Goal: Check status: Check status

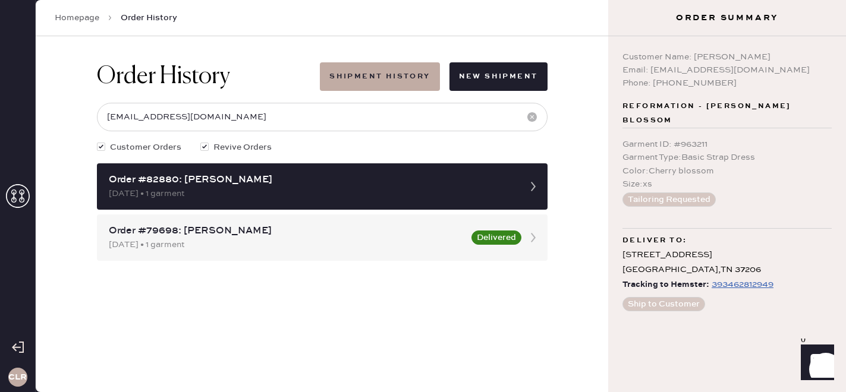
drag, startPoint x: 0, startPoint y: 0, endPoint x: 26, endPoint y: 193, distance: 194.3
click at [26, 193] on icon at bounding box center [18, 196] width 24 height 24
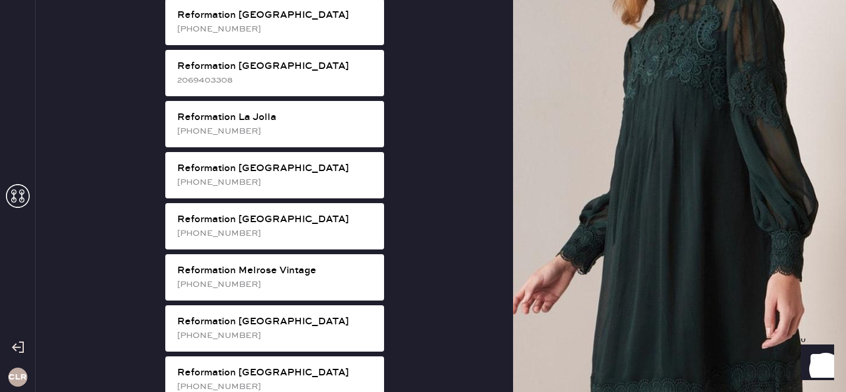
scroll to position [1130, 0]
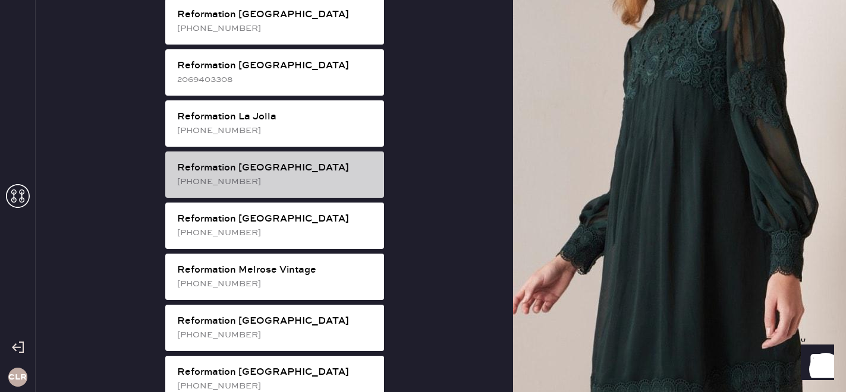
click at [281, 175] on div "[PHONE_NUMBER]" at bounding box center [275, 181] width 197 height 13
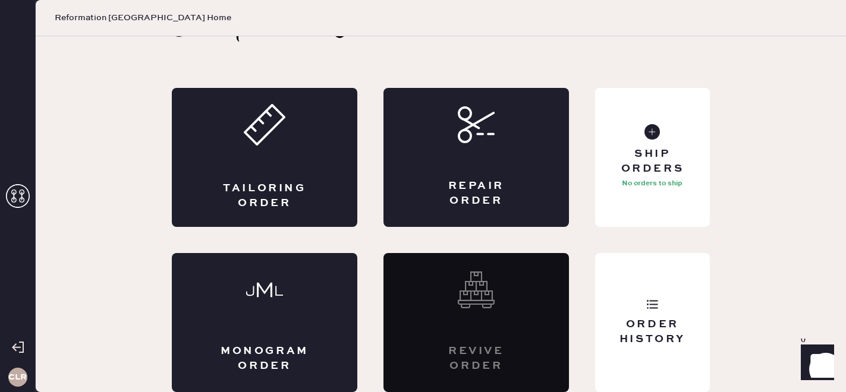
scroll to position [39, 0]
click at [657, 284] on div "Order History" at bounding box center [652, 322] width 115 height 139
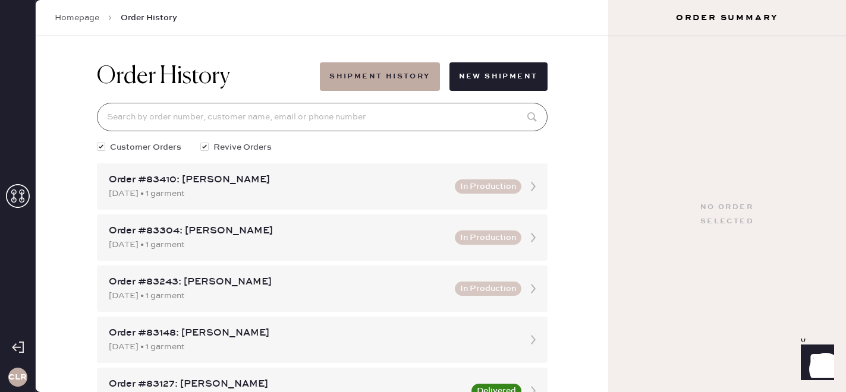
click at [231, 129] on input at bounding box center [322, 117] width 451 height 29
paste input "[PERSON_NAME][EMAIL_ADDRESS][DOMAIN_NAME]"
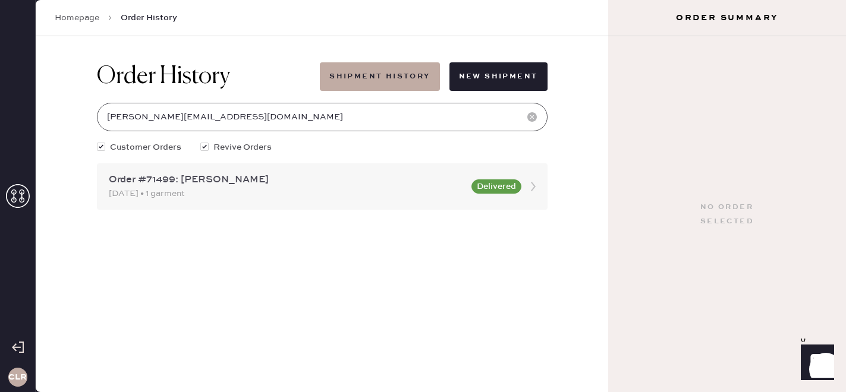
type input "[PERSON_NAME][EMAIL_ADDRESS][DOMAIN_NAME]"
click at [252, 181] on div "Order #71499: [PERSON_NAME]" at bounding box center [287, 180] width 356 height 14
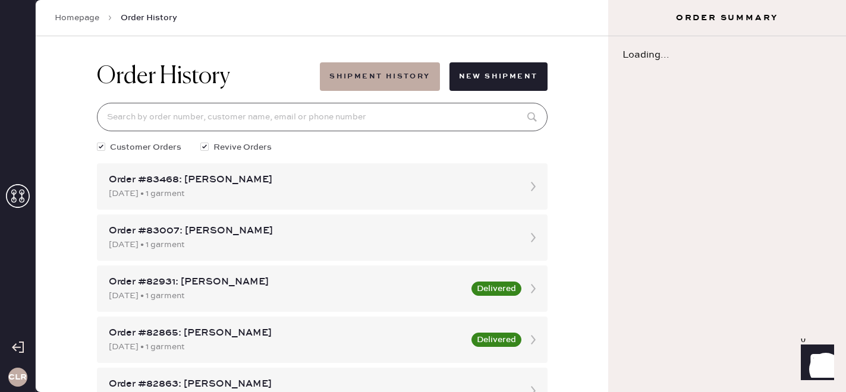
click at [201, 112] on input at bounding box center [322, 117] width 451 height 29
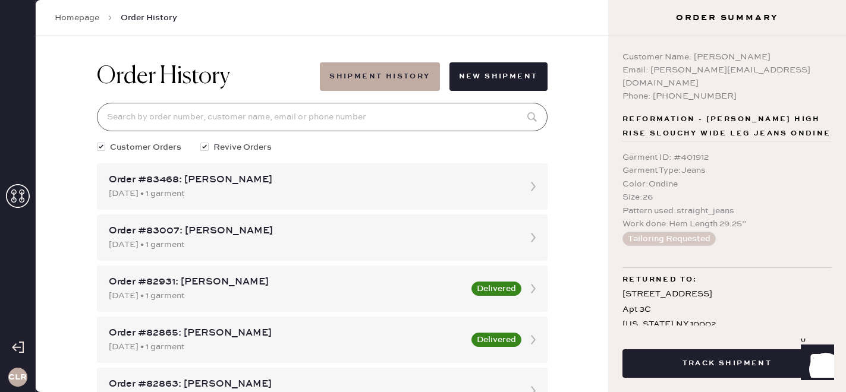
paste input "[PERSON_NAME][EMAIL_ADDRESS][DOMAIN_NAME]"
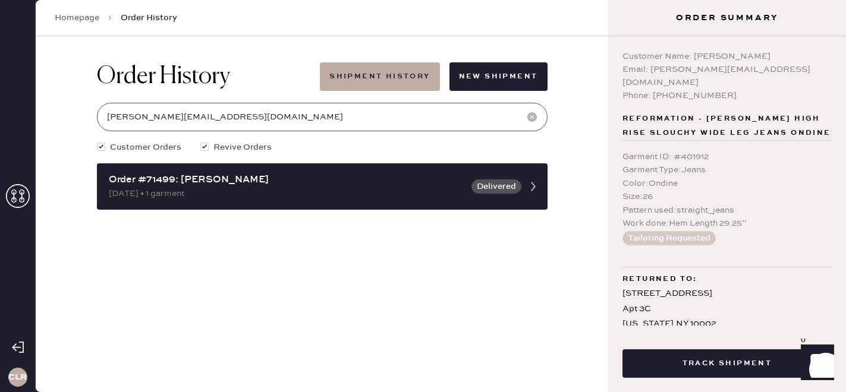
scroll to position [42, 0]
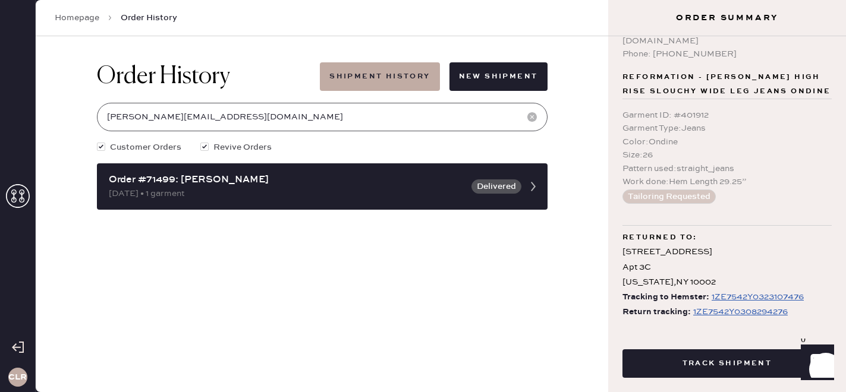
type input "[PERSON_NAME][EMAIL_ADDRESS][DOMAIN_NAME]"
click at [702, 305] on div "1ZE7542Y0308294276" at bounding box center [740, 312] width 95 height 14
click at [357, 81] on button "Shipment History" at bounding box center [380, 76] width 120 height 29
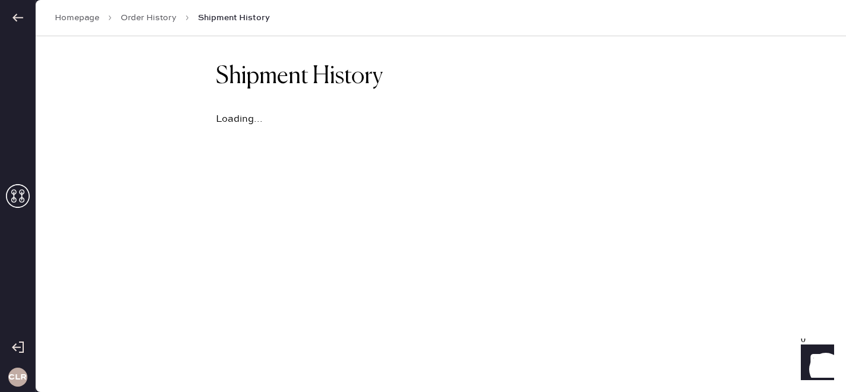
click at [148, 22] on link "Order History" at bounding box center [149, 18] width 56 height 12
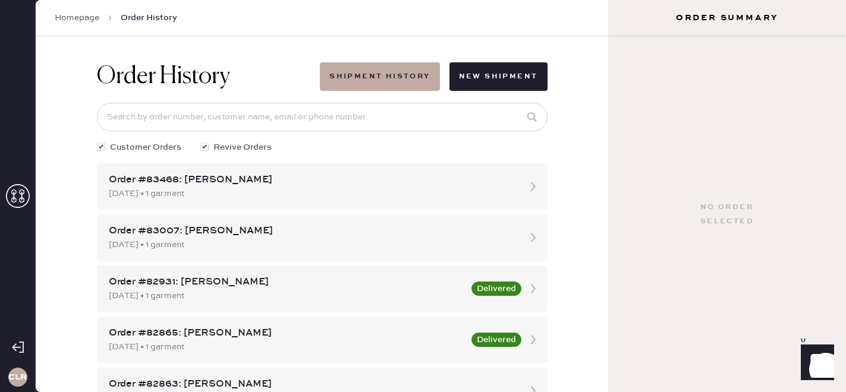
click at [20, 196] on icon at bounding box center [18, 196] width 24 height 24
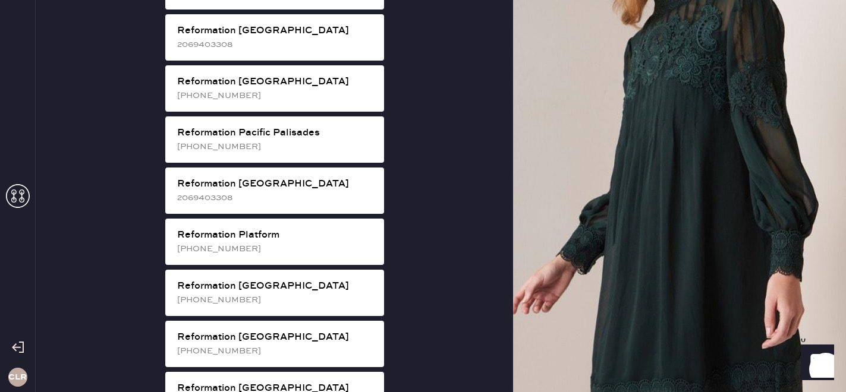
scroll to position [2227, 0]
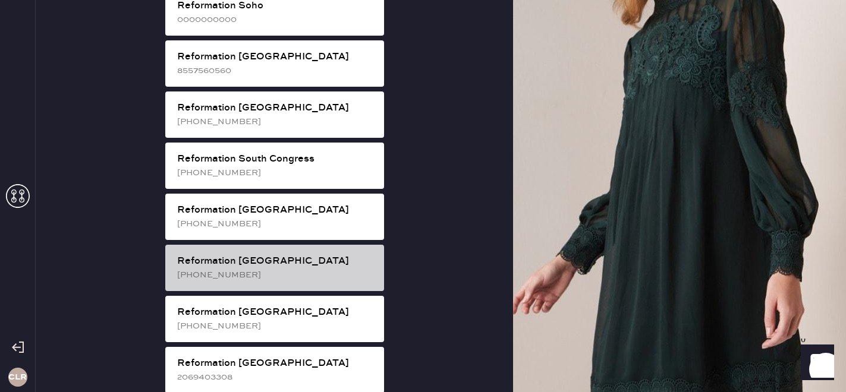
click at [273, 269] on div "[PHONE_NUMBER]" at bounding box center [275, 275] width 197 height 13
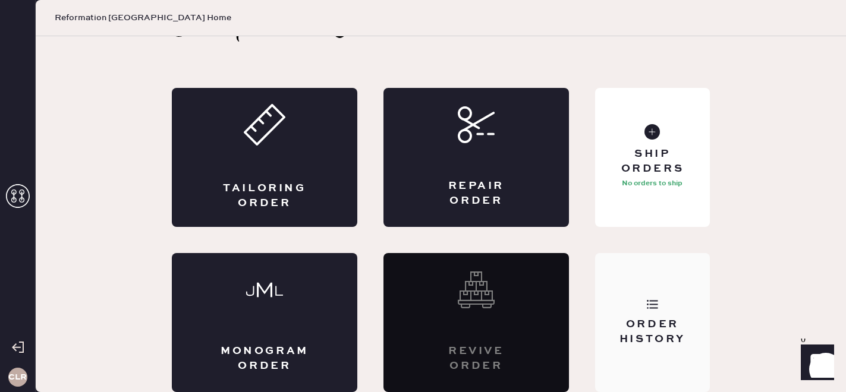
click at [675, 350] on div "Order History" at bounding box center [652, 322] width 115 height 139
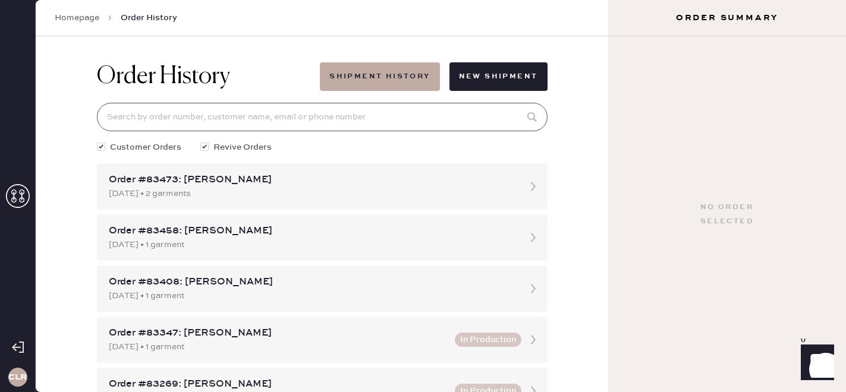
click at [246, 117] on input at bounding box center [322, 117] width 451 height 29
paste input "[PERSON_NAME][EMAIL_ADDRESS][DOMAIN_NAME]"
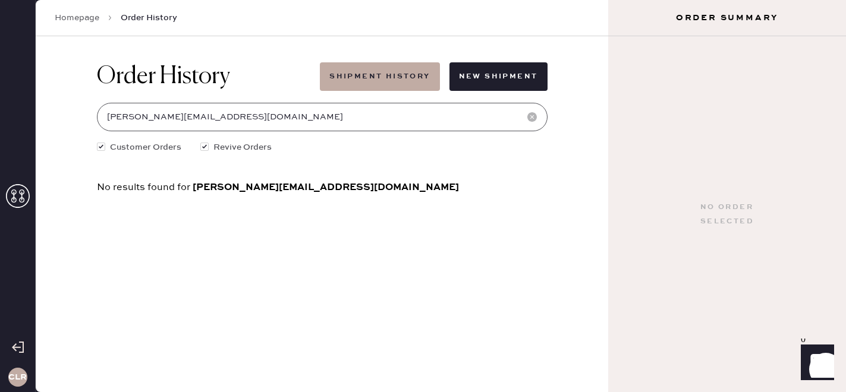
type input "[PERSON_NAME][EMAIL_ADDRESS][DOMAIN_NAME]"
click at [155, 18] on span "Order History" at bounding box center [149, 18] width 56 height 12
click at [539, 120] on div at bounding box center [532, 118] width 17 height 19
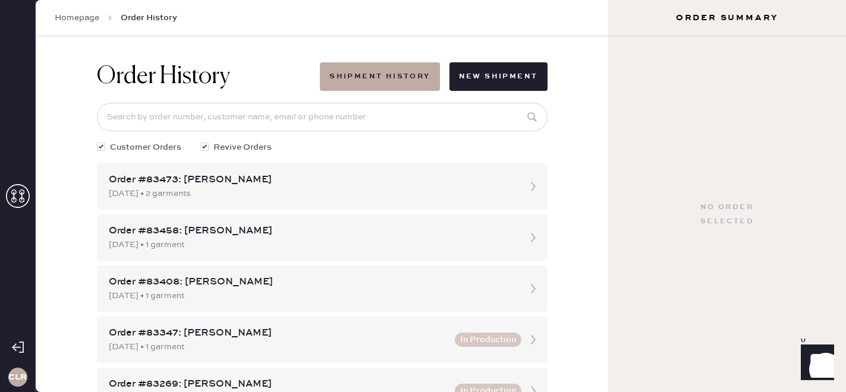
click at [24, 197] on icon at bounding box center [18, 196] width 24 height 24
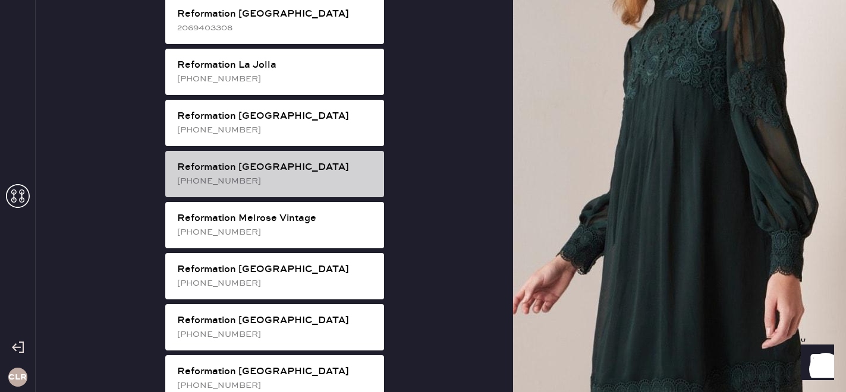
scroll to position [1177, 0]
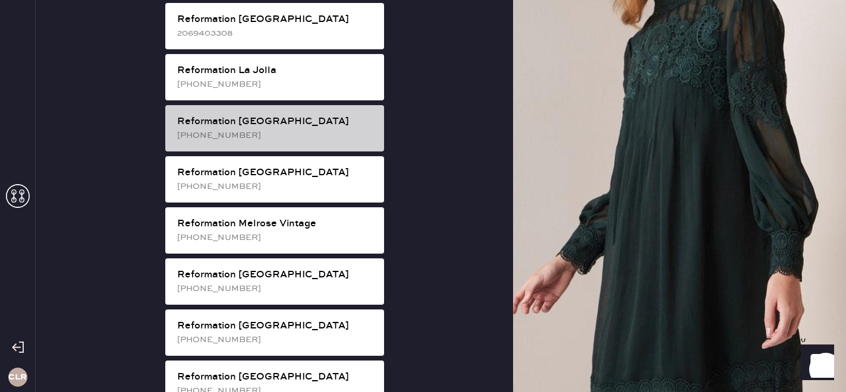
click at [316, 129] on div "[PHONE_NUMBER]" at bounding box center [275, 135] width 197 height 13
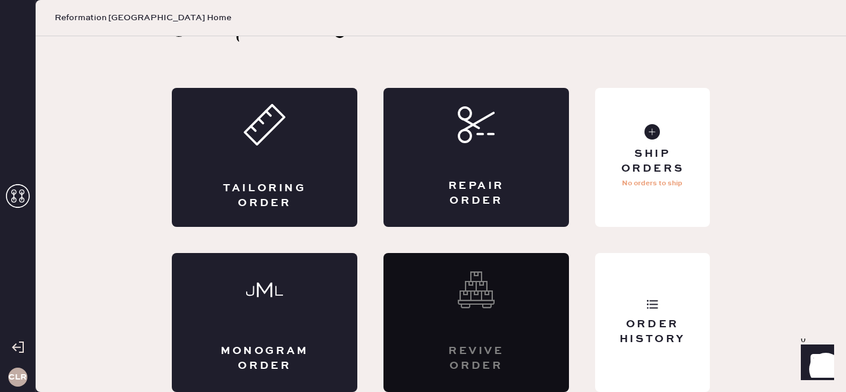
scroll to position [39, 0]
click at [664, 353] on div "Order History" at bounding box center [652, 322] width 115 height 139
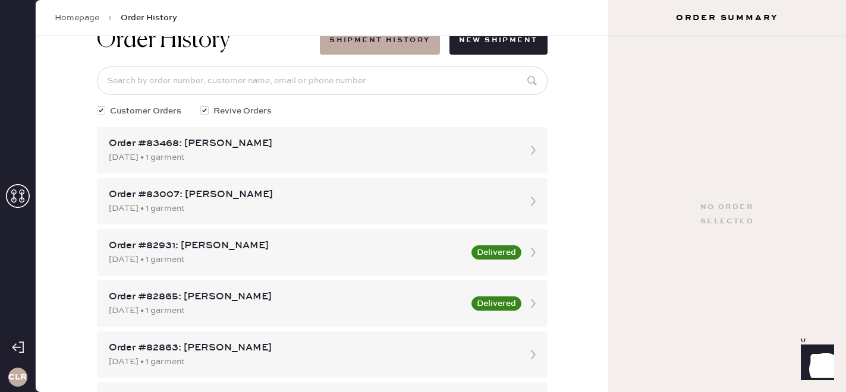
scroll to position [37, 0]
